Goal: Use online tool/utility: Use online tool/utility

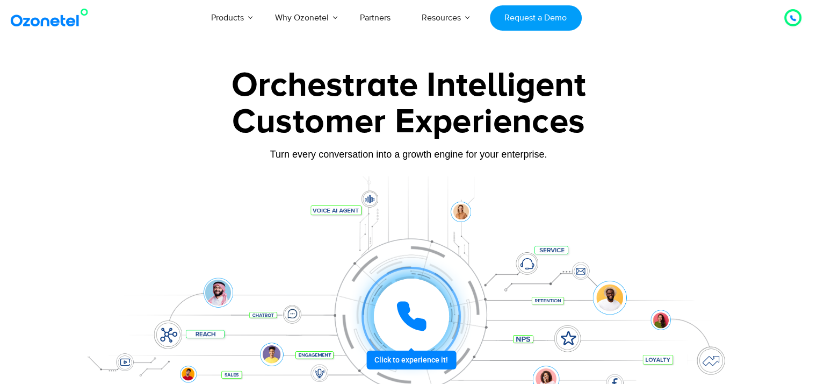
click at [426, 302] on icon at bounding box center [411, 316] width 32 height 32
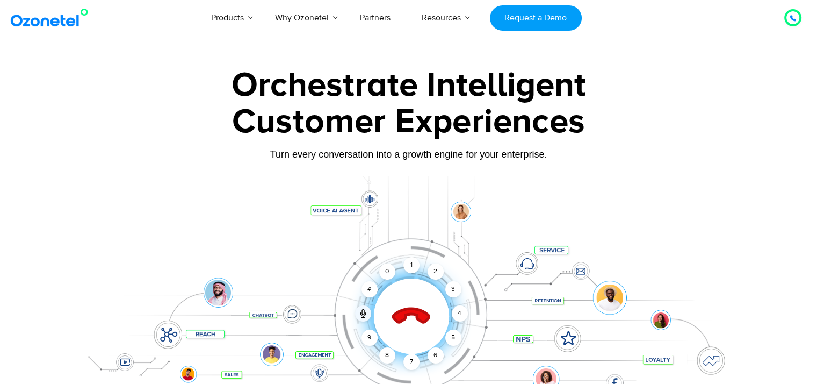
click at [360, 205] on div "Click to end call Call connected 1 2 3 4 5 6 7 8 9 # 0" at bounding box center [409, 294] width 672 height 183
click at [370, 200] on div at bounding box center [409, 299] width 672 height 247
drag, startPoint x: 345, startPoint y: 208, endPoint x: 429, endPoint y: 370, distance: 181.9
click at [429, 370] on div "Click to end call Call connected 1 2 3 4 5 6 7 8 9 # 0" at bounding box center [409, 294] width 672 height 183
click at [373, 339] on div "9" at bounding box center [370, 337] width 16 height 16
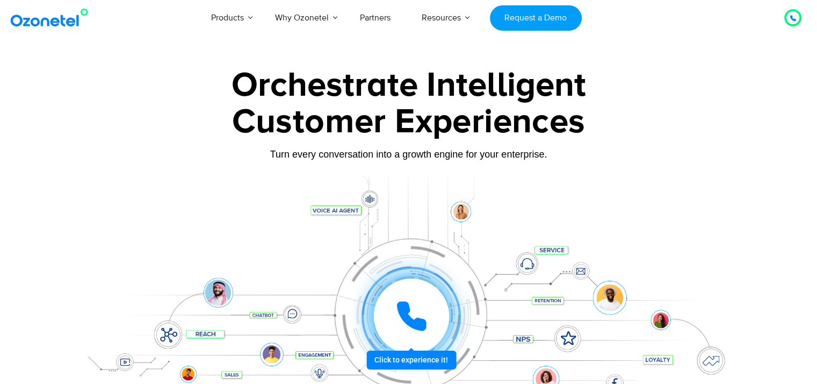
click at [373, 339] on div at bounding box center [411, 315] width 99 height 99
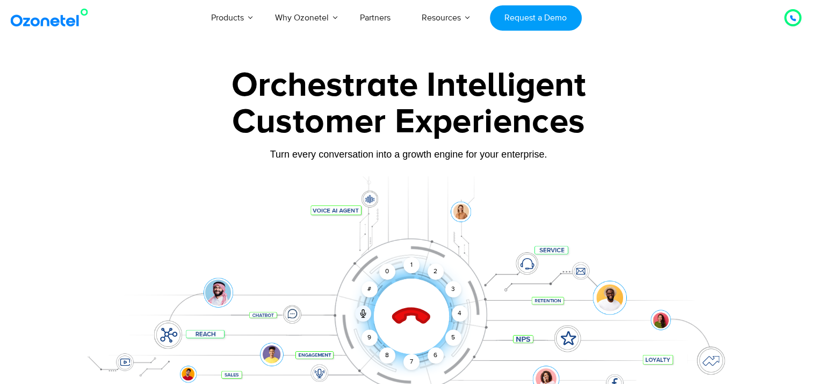
click at [407, 316] on icon at bounding box center [411, 316] width 46 height 46
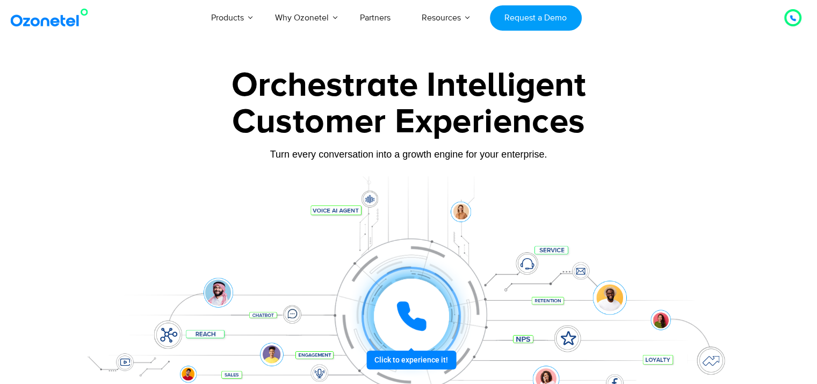
click at [406, 313] on icon at bounding box center [411, 315] width 27 height 27
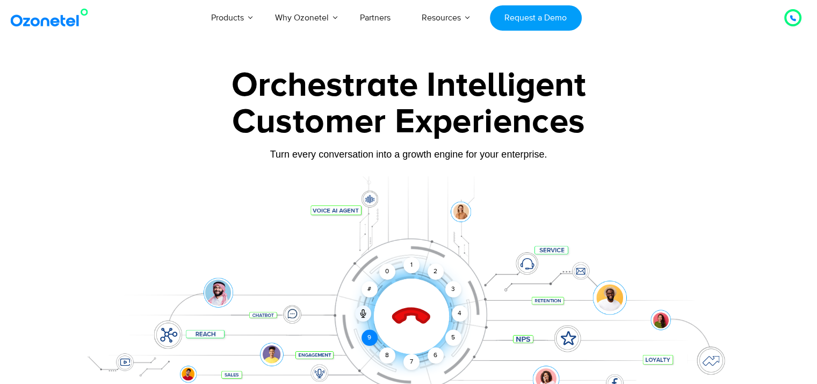
click at [369, 341] on div "9" at bounding box center [370, 337] width 16 height 16
click at [357, 329] on div "Click to end call Call connected 1 2 3 4 5 6 7 8 9 # 0" at bounding box center [409, 294] width 672 height 183
click at [372, 335] on div "9" at bounding box center [370, 337] width 16 height 16
click at [372, 316] on div "Click to end call Call ended 1 2 3 4 5 6 7 8 9 # 0" at bounding box center [411, 316] width 666 height 0
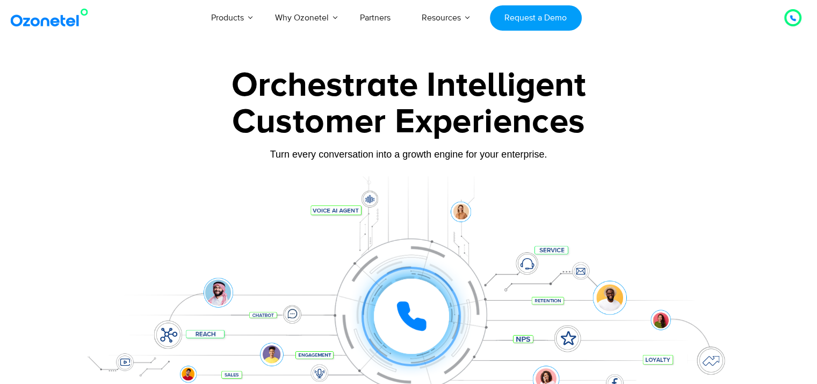
click at [414, 320] on icon at bounding box center [411, 315] width 27 height 27
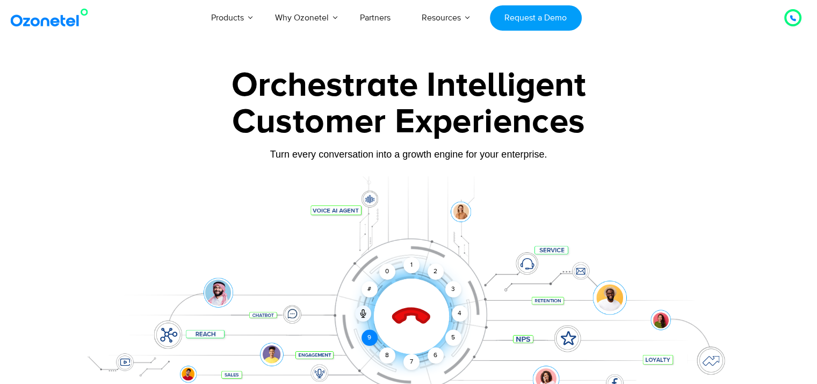
click at [369, 338] on div "9" at bounding box center [370, 337] width 16 height 16
click at [401, 315] on icon at bounding box center [411, 317] width 38 height 38
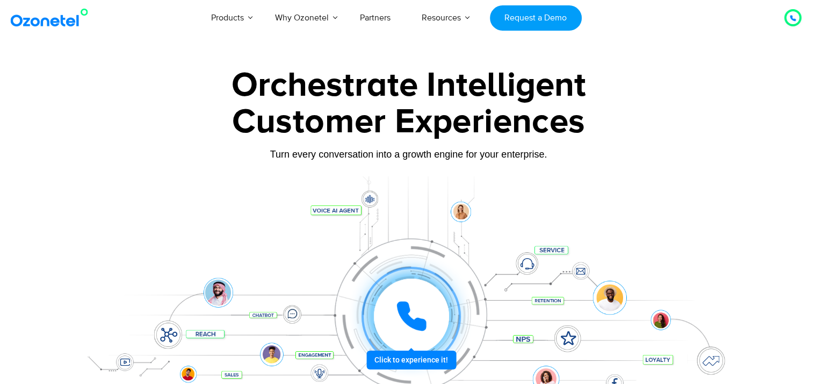
click at [401, 315] on icon at bounding box center [411, 315] width 27 height 27
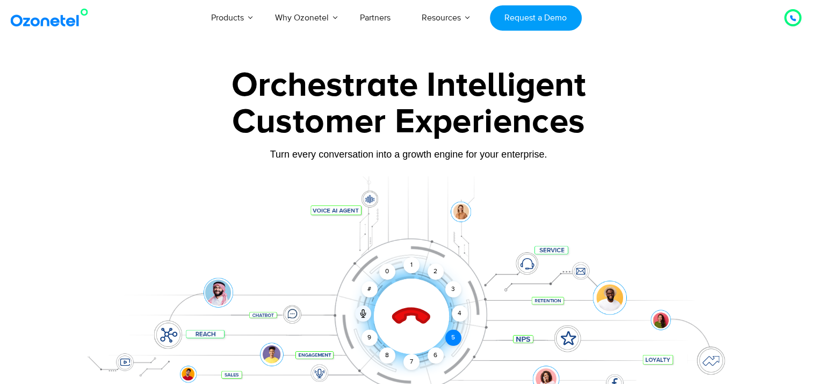
click at [448, 335] on div "5" at bounding box center [453, 337] width 16 height 16
click at [600, 342] on div "Click to end call Call connected 1 2 3 4 5 6 7 8 9 # 0" at bounding box center [409, 294] width 672 height 183
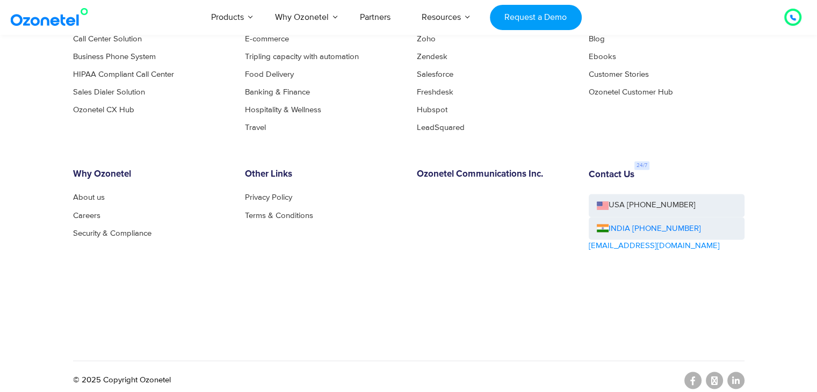
scroll to position [5923, 0]
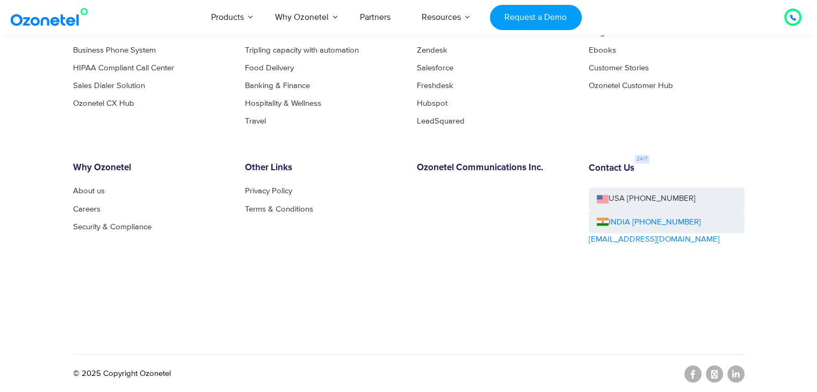
click at [306, 236] on div "Other Links Privacy Policy Terms & Conditions" at bounding box center [323, 234] width 172 height 143
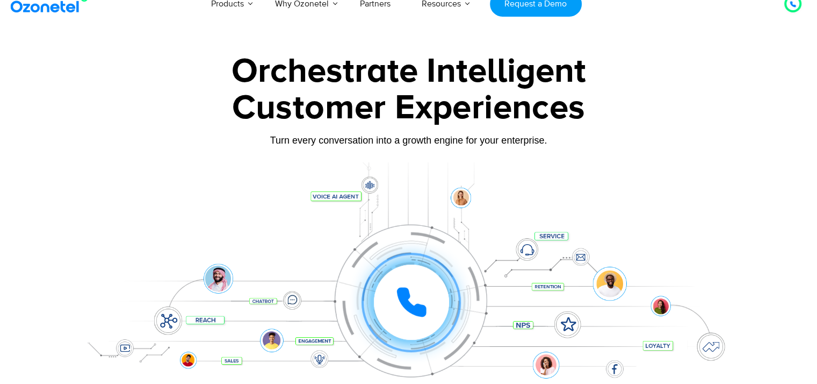
scroll to position [0, 0]
